Goal: Transaction & Acquisition: Purchase product/service

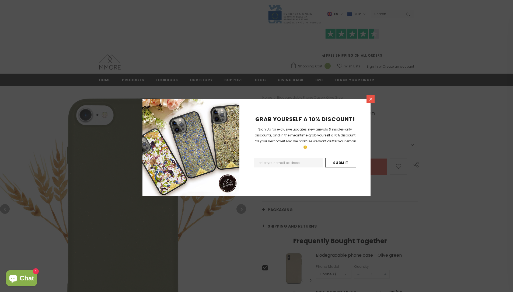
click at [367, 96] on link at bounding box center [370, 99] width 8 height 8
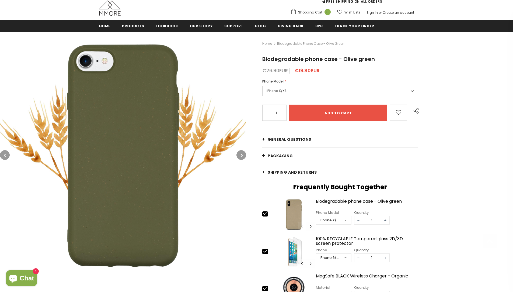
scroll to position [108, 0]
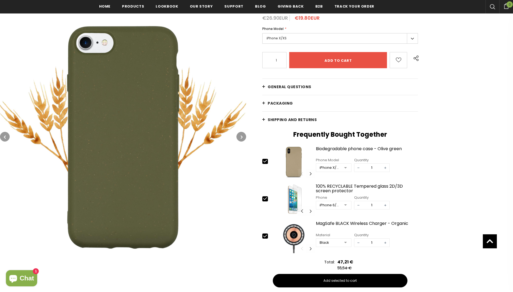
click at [347, 167] on div at bounding box center [345, 168] width 11 height 8
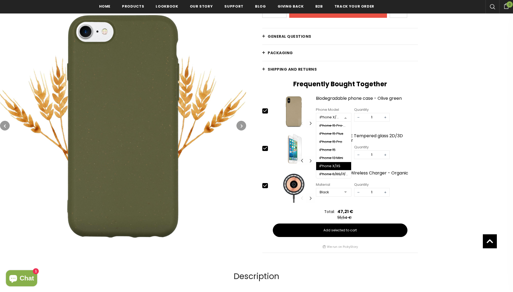
scroll to position [162, 0]
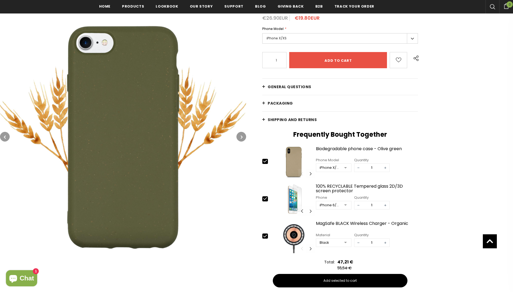
click at [330, 113] on link "Shipping and returns" at bounding box center [340, 119] width 156 height 16
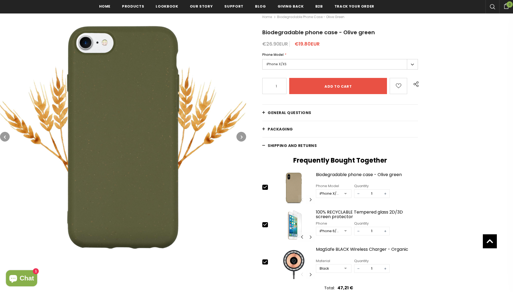
scroll to position [81, 0]
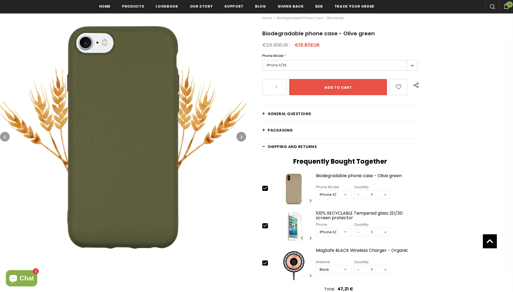
click at [264, 226] on icon at bounding box center [265, 225] width 4 height 2
type input "0"
click at [265, 263] on icon at bounding box center [265, 262] width 4 height 2
type input "0"
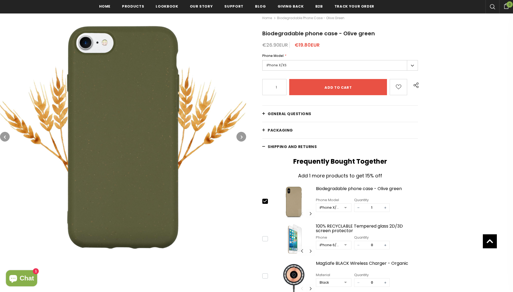
click at [265, 200] on icon at bounding box center [265, 201] width 6 height 6
click at [309, 213] on button "Carousel Navigation" at bounding box center [310, 213] width 8 height 9
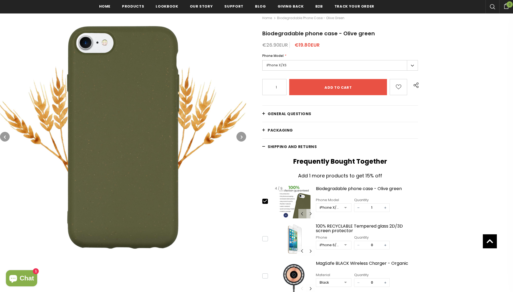
click at [310, 211] on button "Carousel Navigation" at bounding box center [310, 213] width 8 height 9
click at [310, 212] on button "Carousel Navigation" at bounding box center [310, 213] width 8 height 9
type input "0"
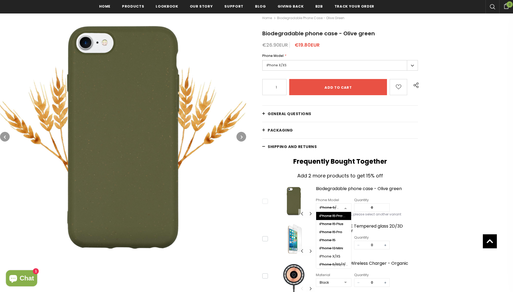
click at [349, 208] on div at bounding box center [345, 208] width 11 height 8
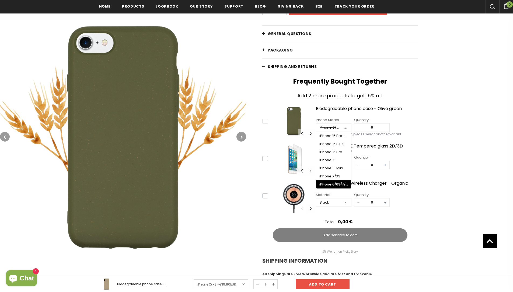
scroll to position [135, 0]
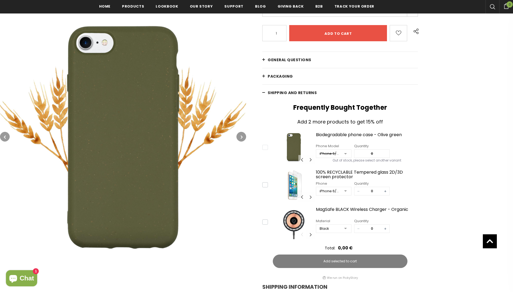
click at [408, 182] on div "Phone iPhone 6/6S/7/8/SE2/SE3 iPhone 16 Pro Max iPhone 16 Plus iPhone 16 Pro iP…" at bounding box center [367, 187] width 102 height 16
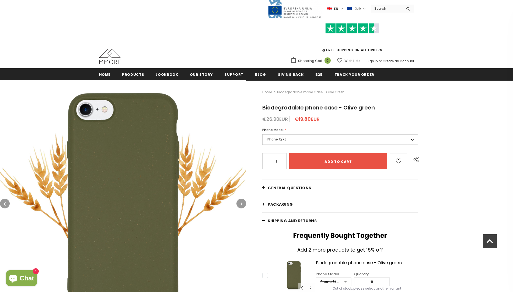
scroll to position [0, 0]
